Goal: Task Accomplishment & Management: Use online tool/utility

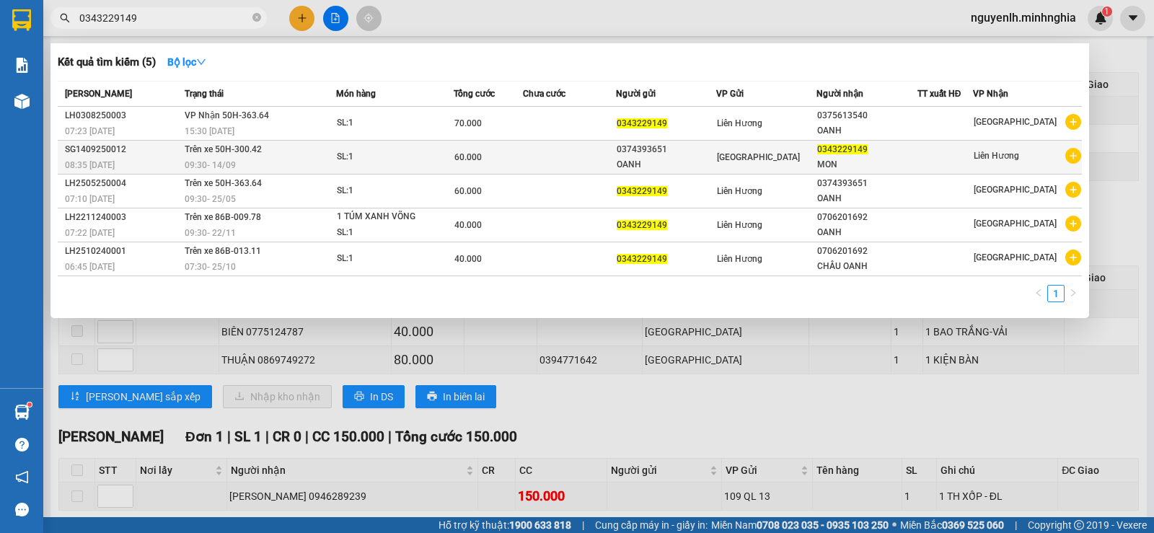
click at [490, 161] on div "60.000" at bounding box center [488, 157] width 68 height 16
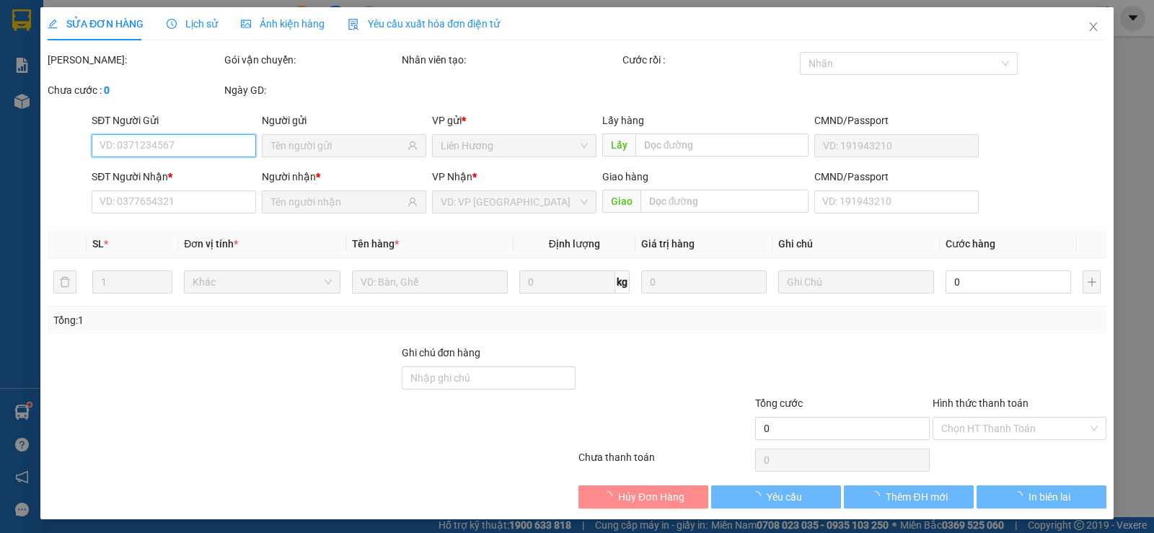
type input "0374393651"
type input "OANH"
type input "0343229149"
type input "MON"
type input "60.000"
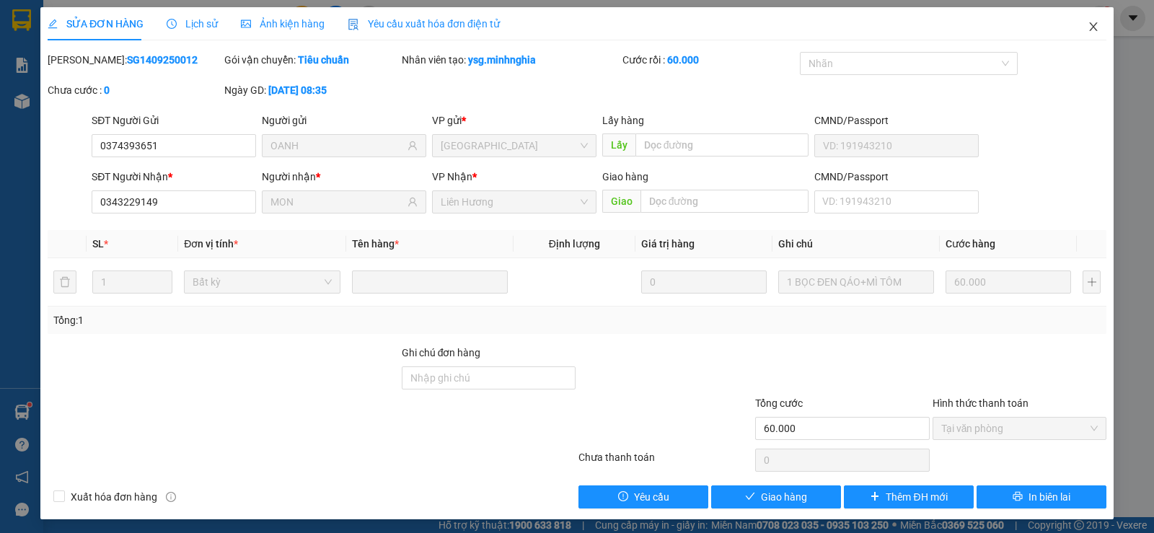
click at [1087, 29] on icon "close" at bounding box center [1093, 27] width 12 height 12
